Goal: Information Seeking & Learning: Learn about a topic

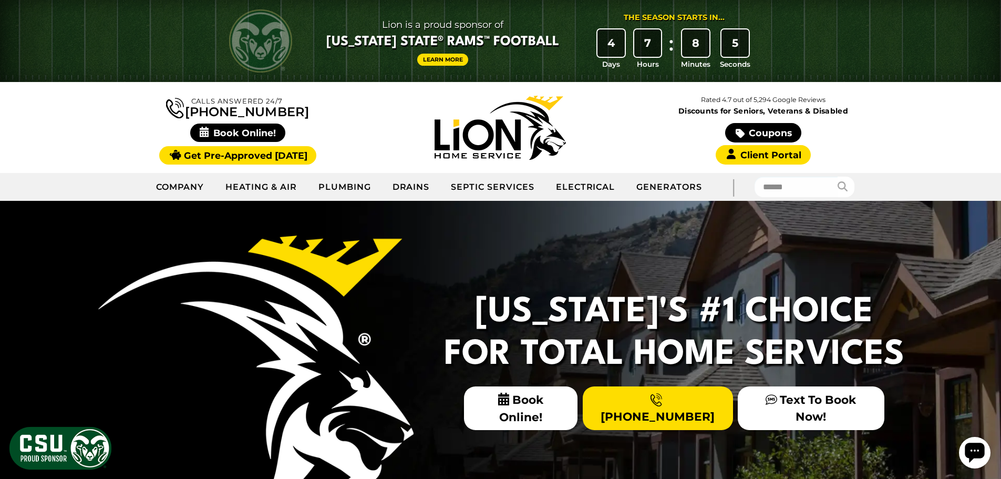
click at [514, 187] on link "Septic Services" at bounding box center [492, 187] width 105 height 26
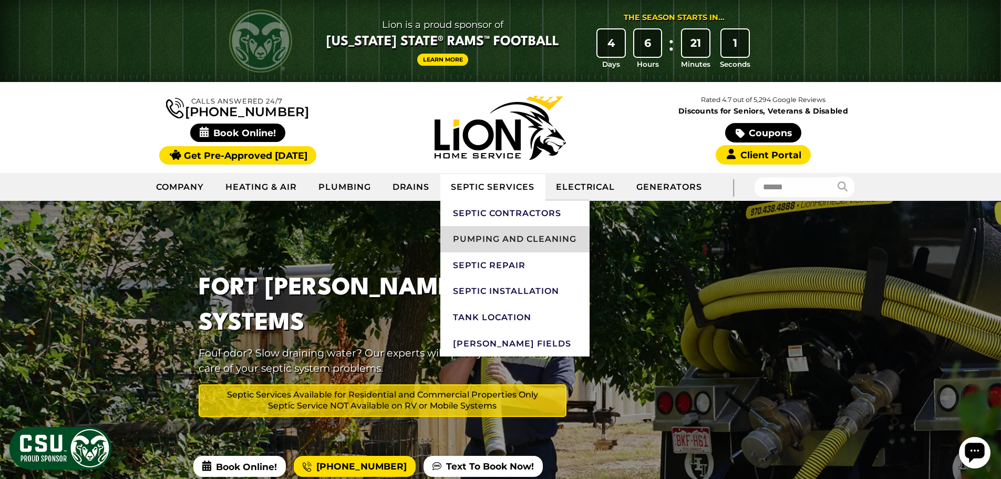
click at [515, 232] on link "Pumping and Cleaning" at bounding box center [514, 239] width 149 height 26
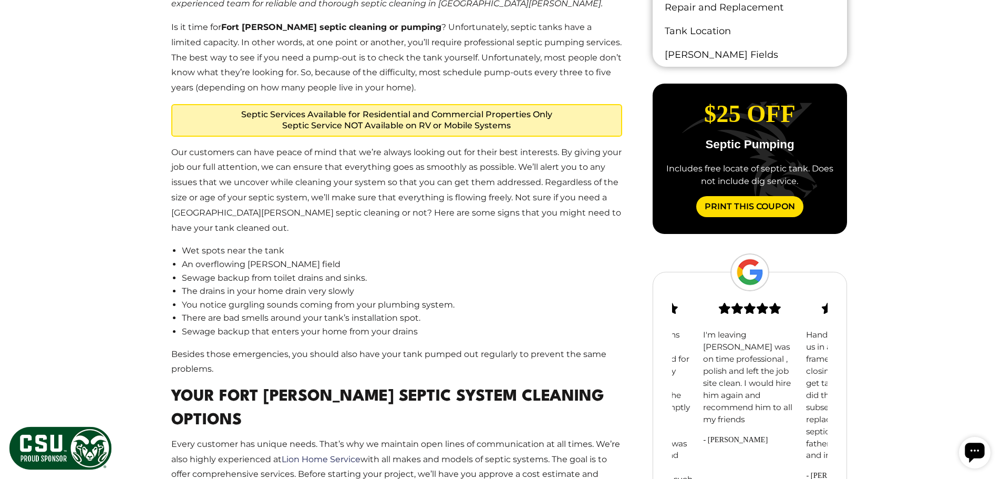
scroll to position [991, 0]
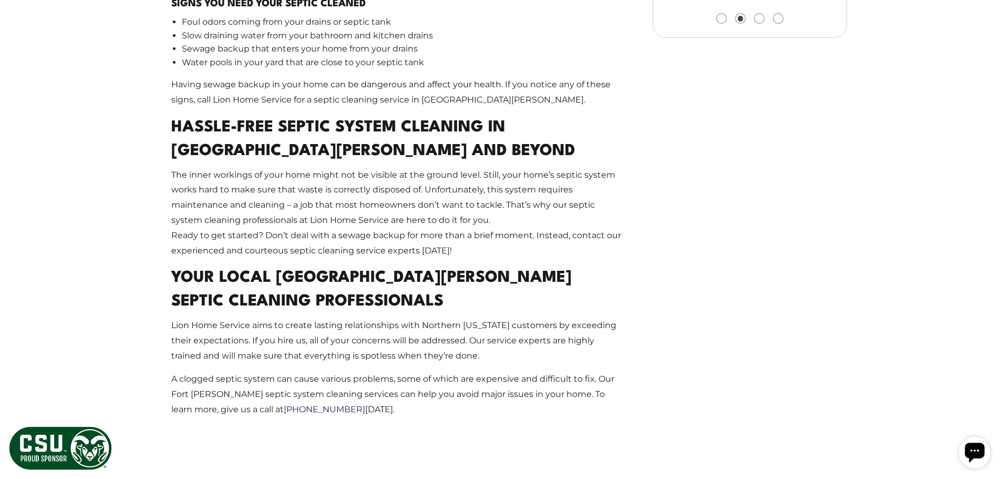
drag, startPoint x: 122, startPoint y: 146, endPoint x: 123, endPoint y: 259, distance: 113.5
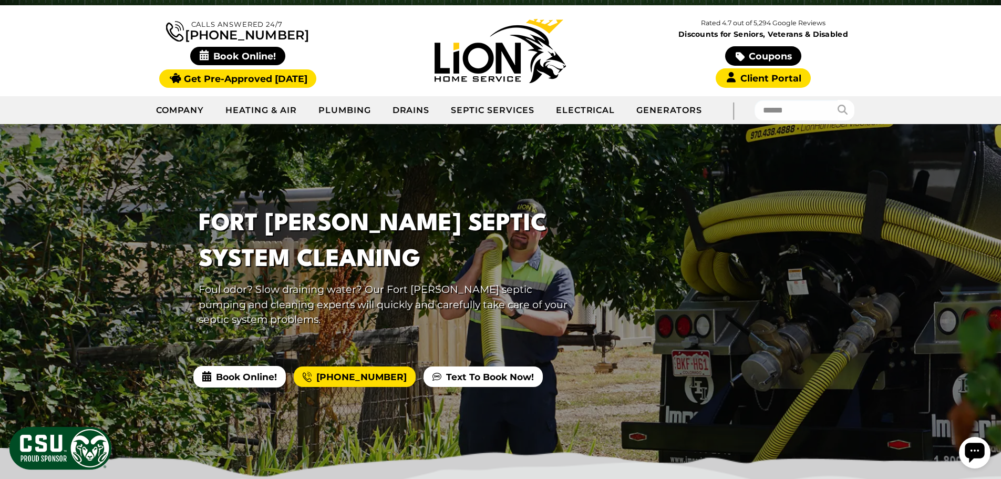
scroll to position [0, 0]
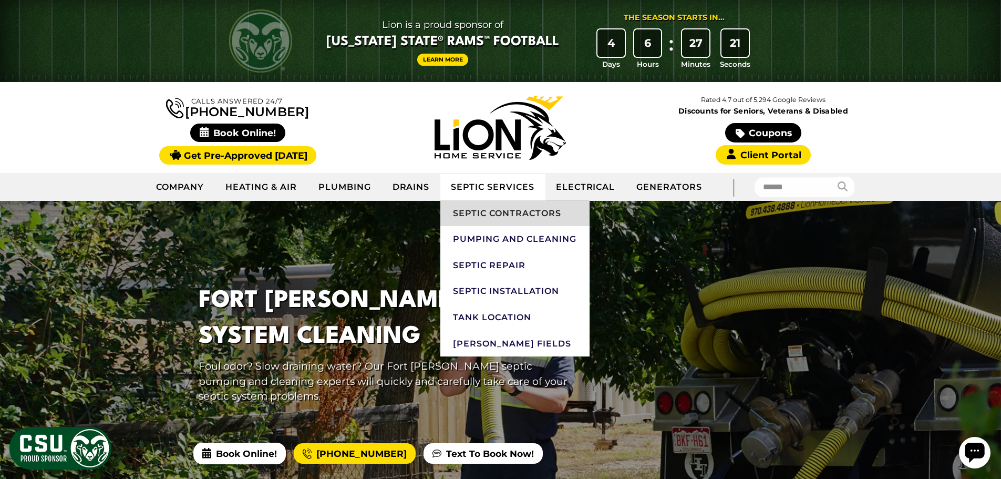
click at [500, 218] on link "Septic Contractors" at bounding box center [514, 213] width 149 height 26
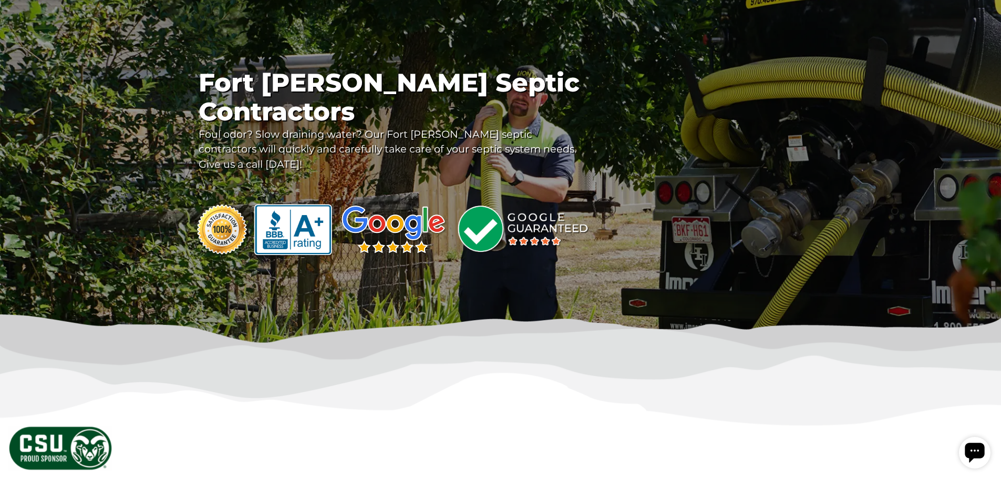
drag, startPoint x: 720, startPoint y: 196, endPoint x: 710, endPoint y: 191, distance: 11.3
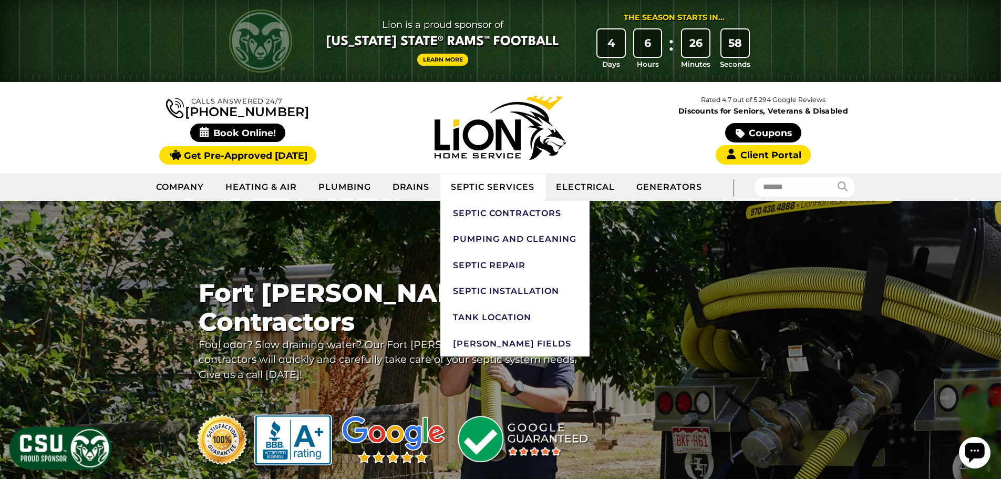
click at [475, 192] on link "Septic Services" at bounding box center [492, 187] width 105 height 26
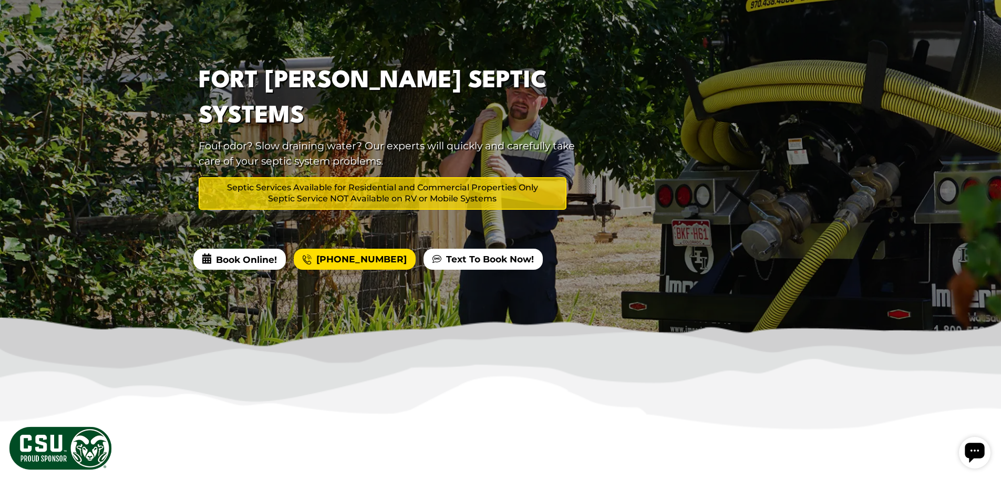
scroll to position [108, 0]
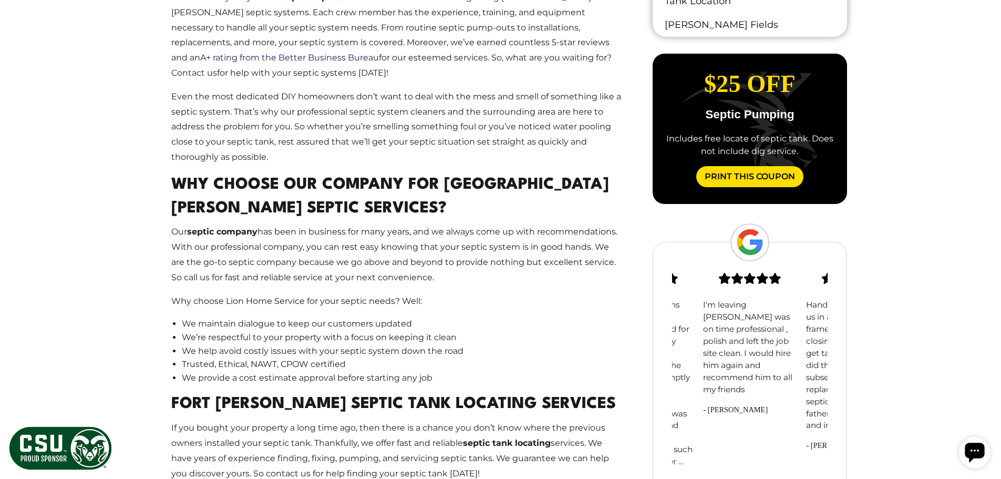
drag, startPoint x: 377, startPoint y: 224, endPoint x: 400, endPoint y: 314, distance: 93.3
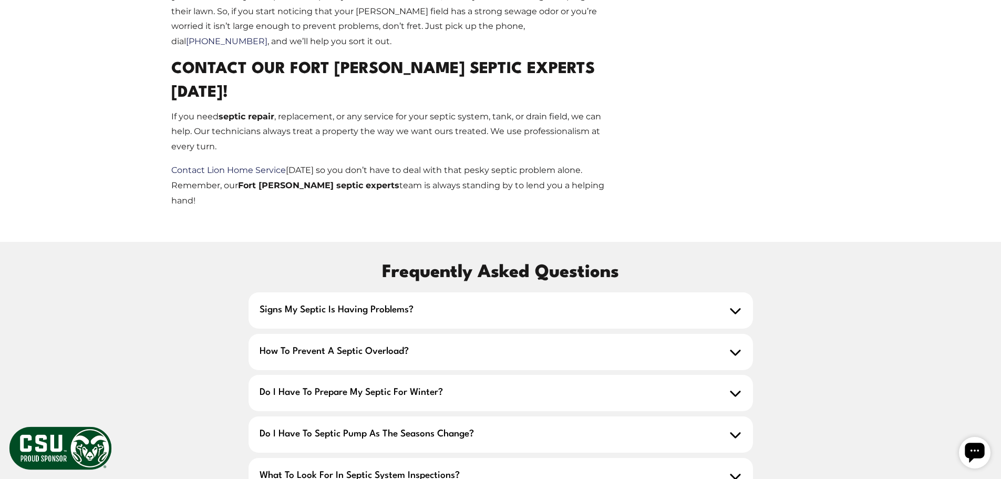
scroll to position [1531, 0]
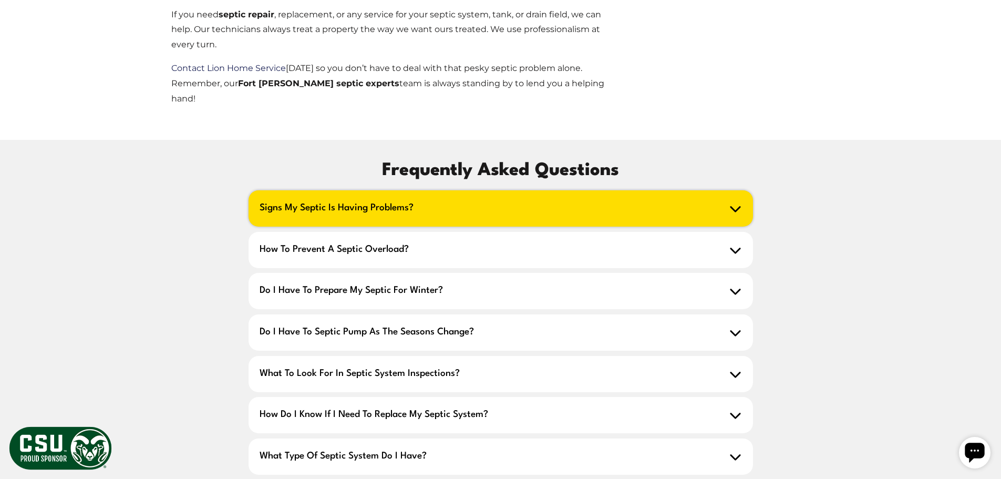
click at [373, 190] on h2 "Signs my septic is having problems?" at bounding box center [501, 208] width 504 height 36
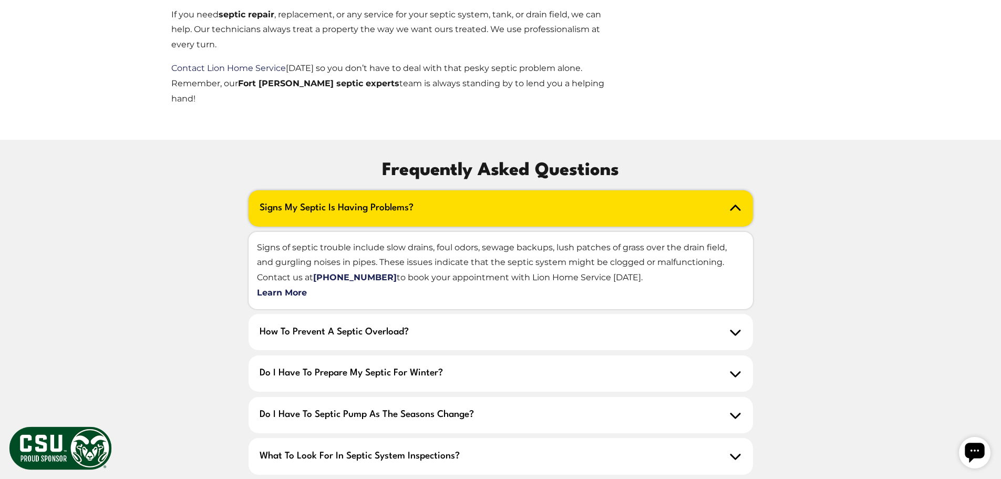
click at [373, 190] on h2 "Signs my septic is having problems?" at bounding box center [501, 208] width 504 height 36
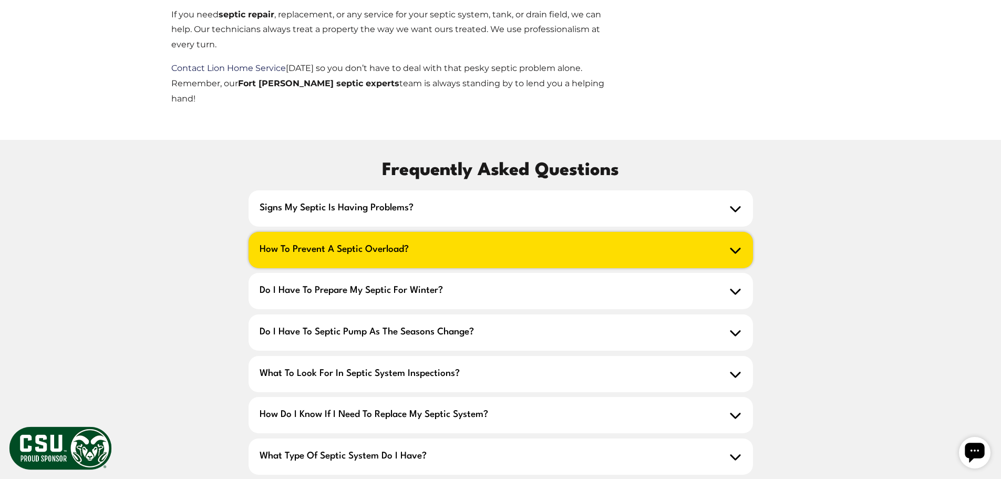
click at [371, 232] on h2 "How to prevent a septic overload?" at bounding box center [501, 250] width 504 height 36
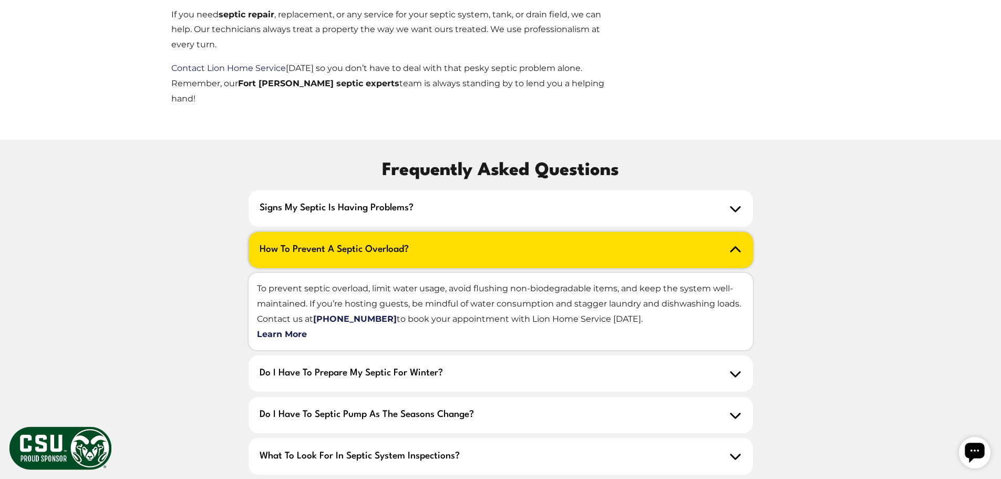
click at [368, 232] on h2 "How to prevent a septic overload?" at bounding box center [501, 250] width 504 height 36
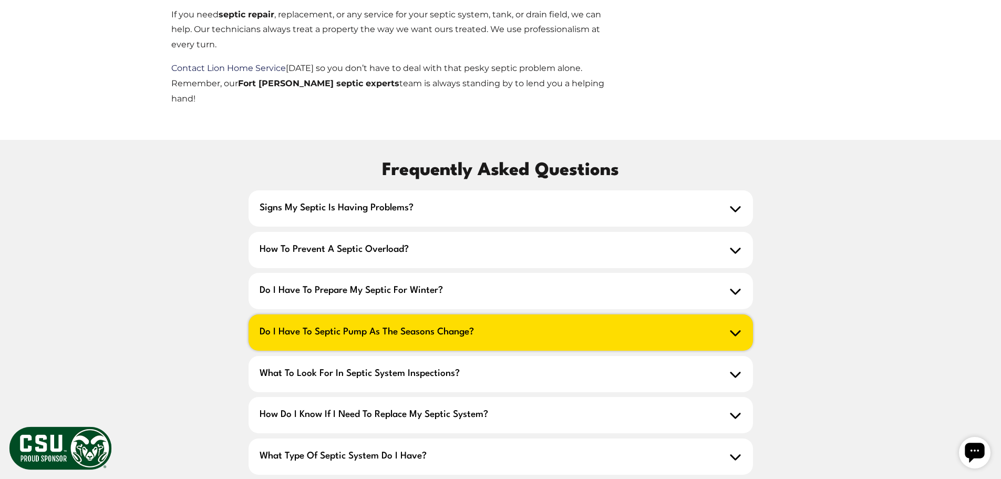
click at [386, 314] on h2 "Do I have to septic pump as the seasons change?" at bounding box center [501, 332] width 504 height 36
